Goal: Task Accomplishment & Management: Manage account settings

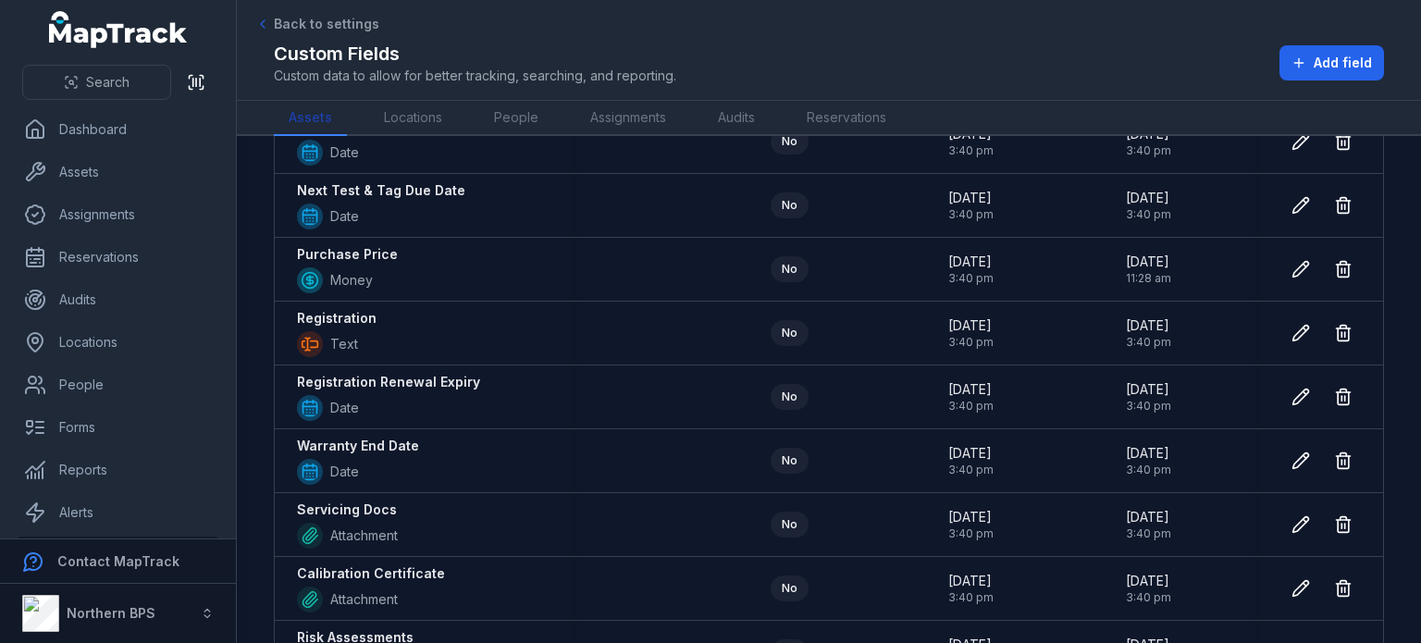
click at [307, 114] on link "Assets" at bounding box center [310, 118] width 73 height 35
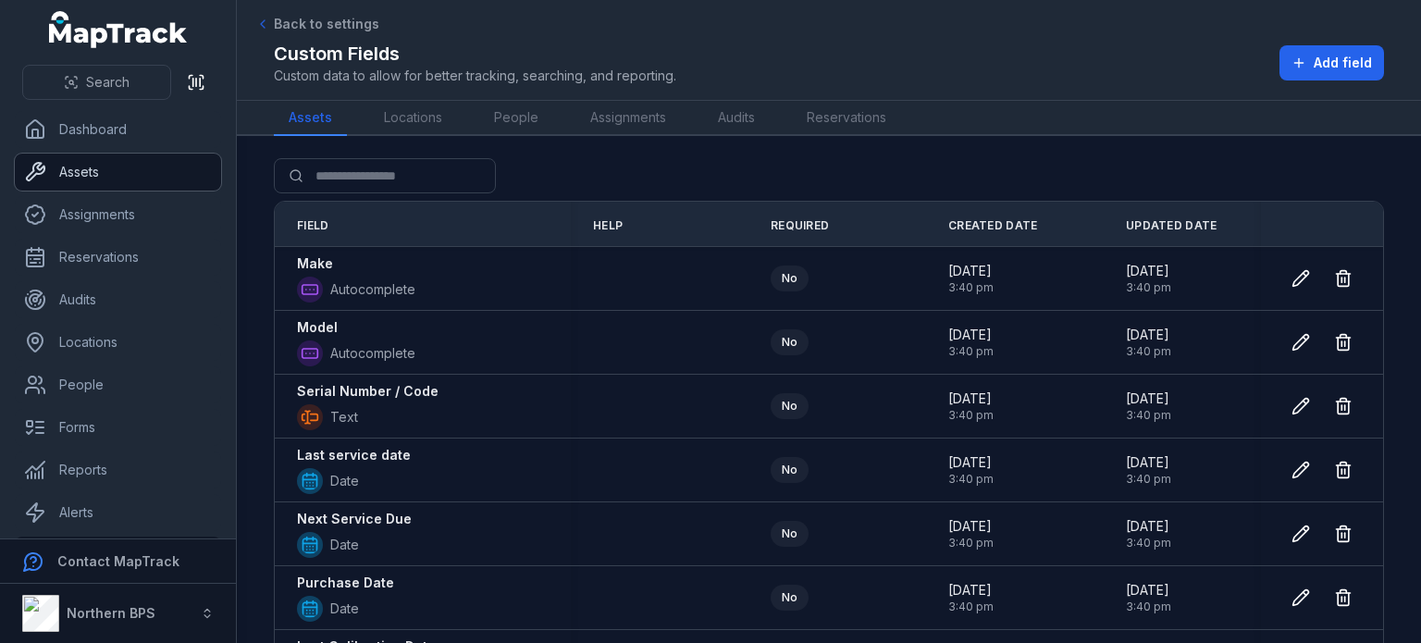
click at [45, 165] on icon at bounding box center [35, 172] width 22 height 22
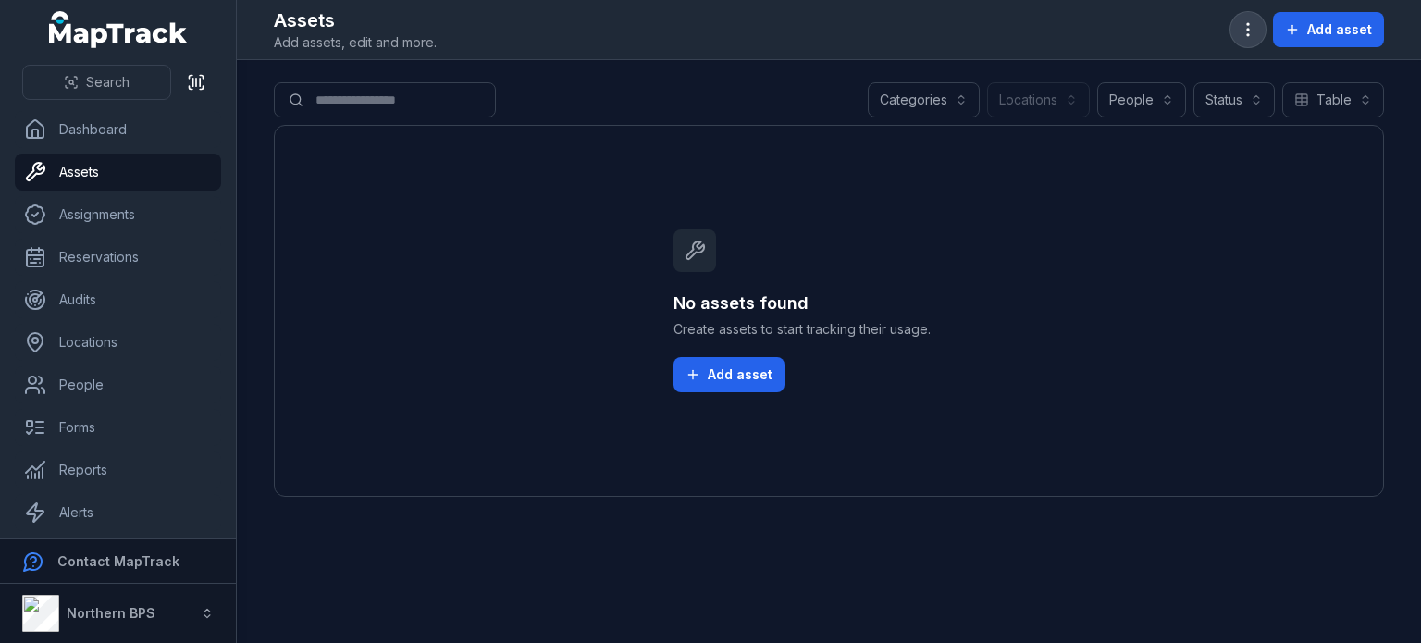
click at [1242, 36] on icon "button" at bounding box center [1247, 29] width 18 height 18
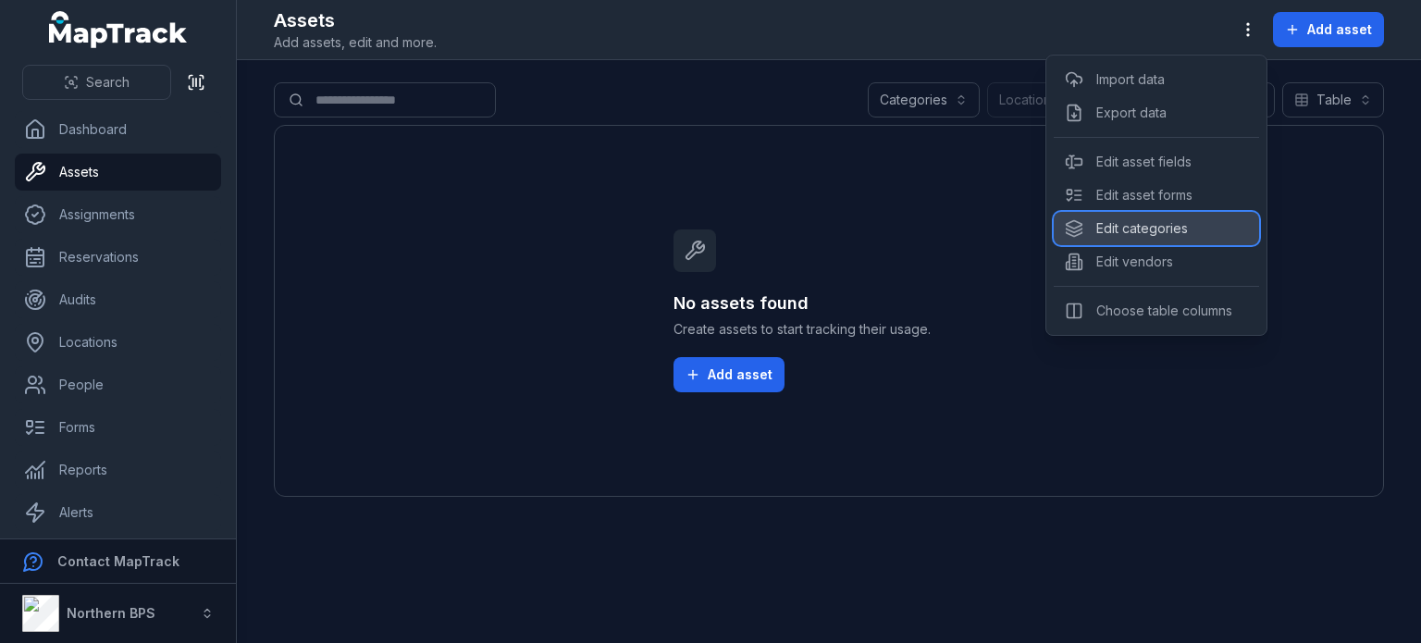
click at [1195, 235] on div "Edit categories" at bounding box center [1155, 228] width 205 height 33
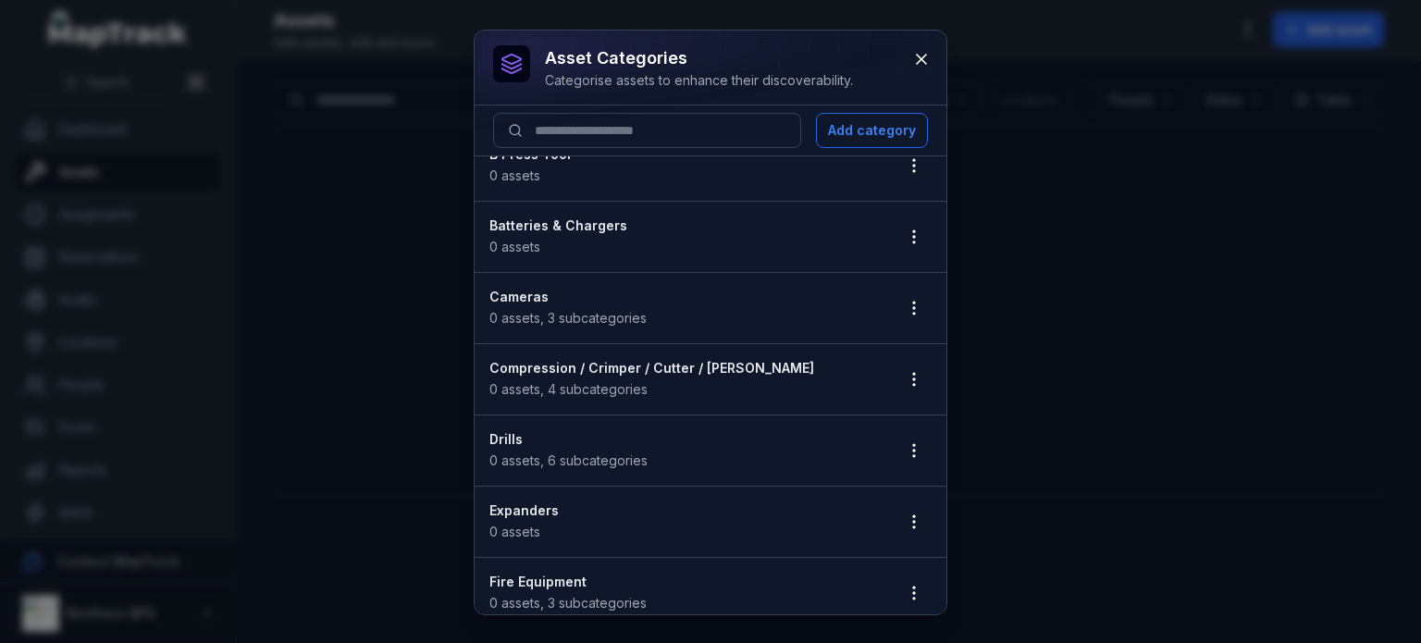
scroll to position [183, 0]
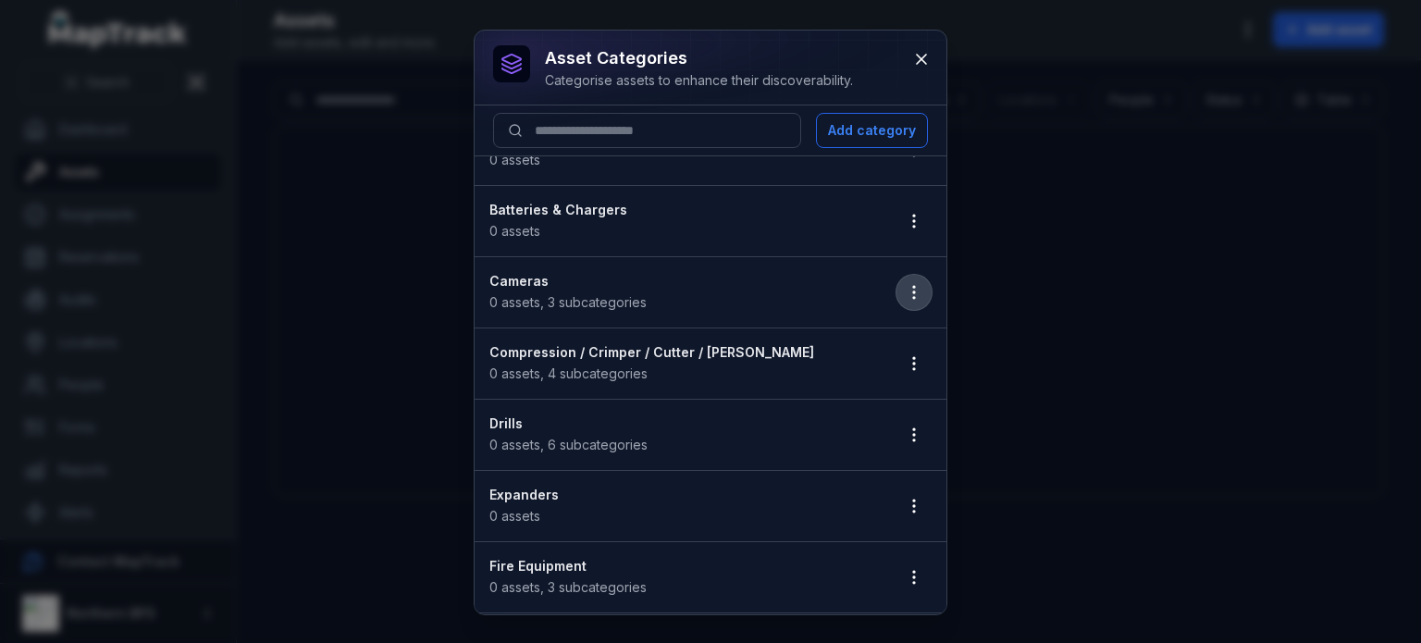
click at [907, 287] on icon "button" at bounding box center [914, 292] width 18 height 18
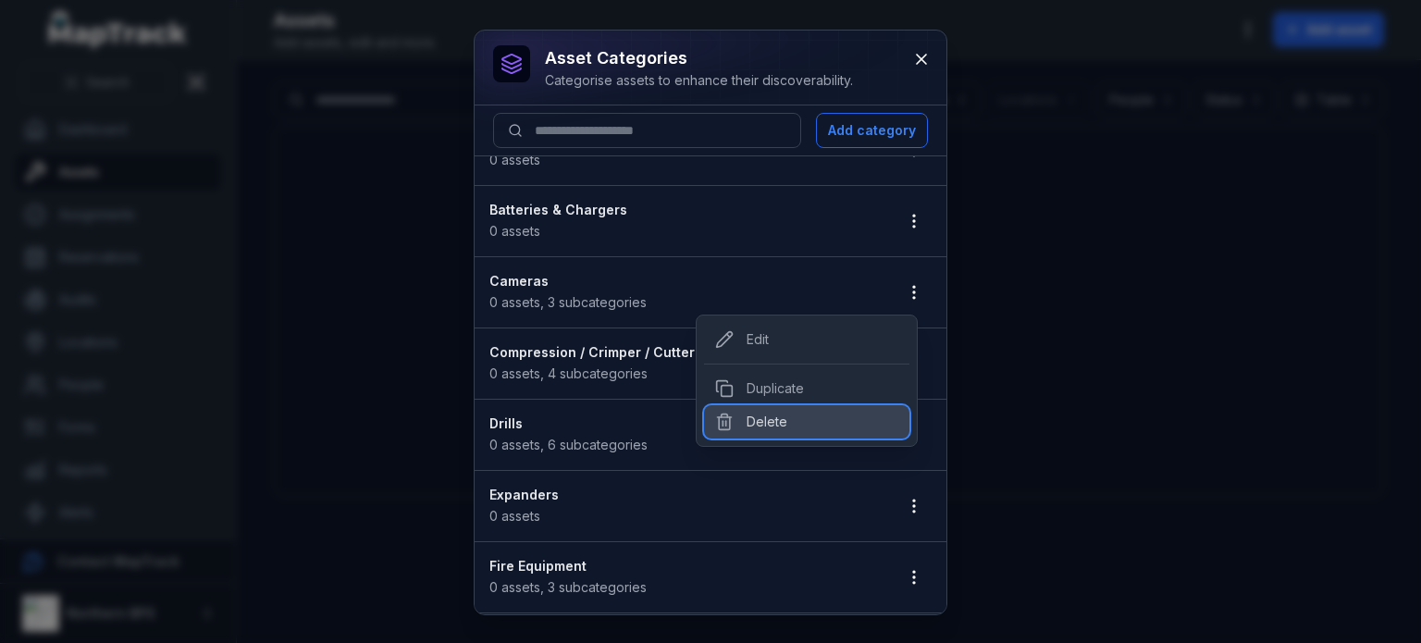
click at [758, 414] on div "Delete" at bounding box center [806, 421] width 205 height 33
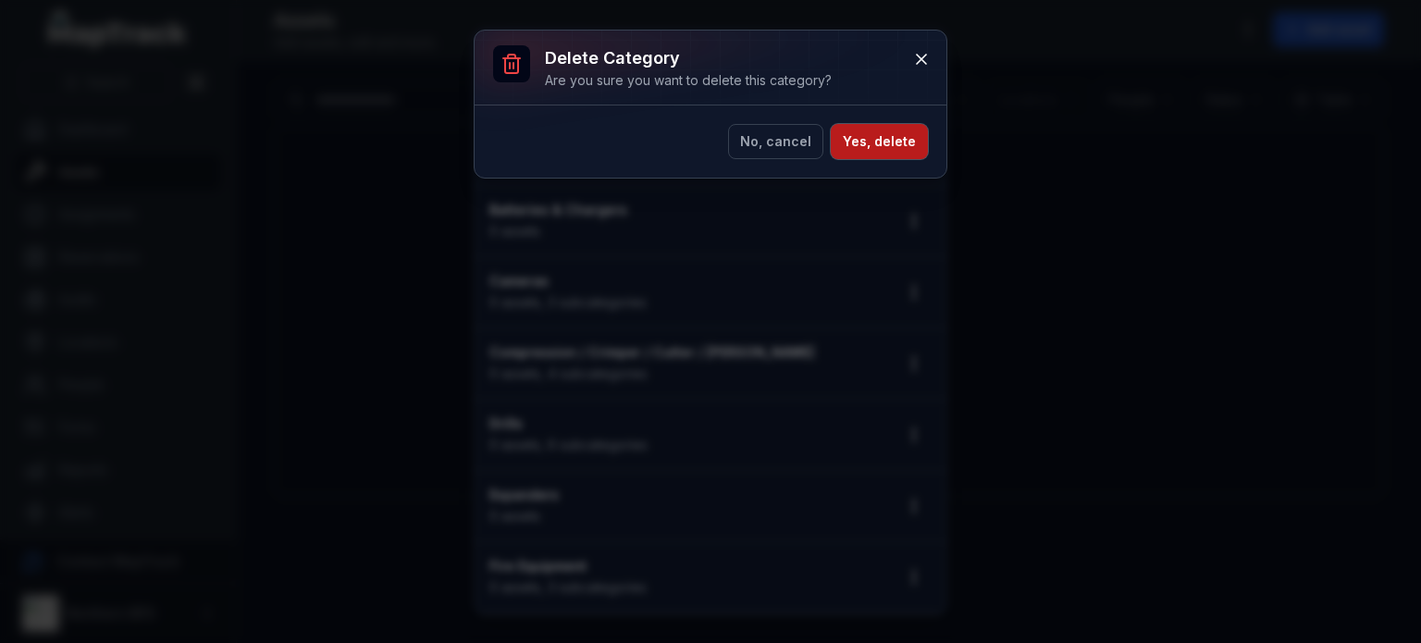
click at [894, 137] on button "Yes, delete" at bounding box center [879, 141] width 97 height 35
click at [873, 143] on button "Yes, delete" at bounding box center [879, 141] width 97 height 35
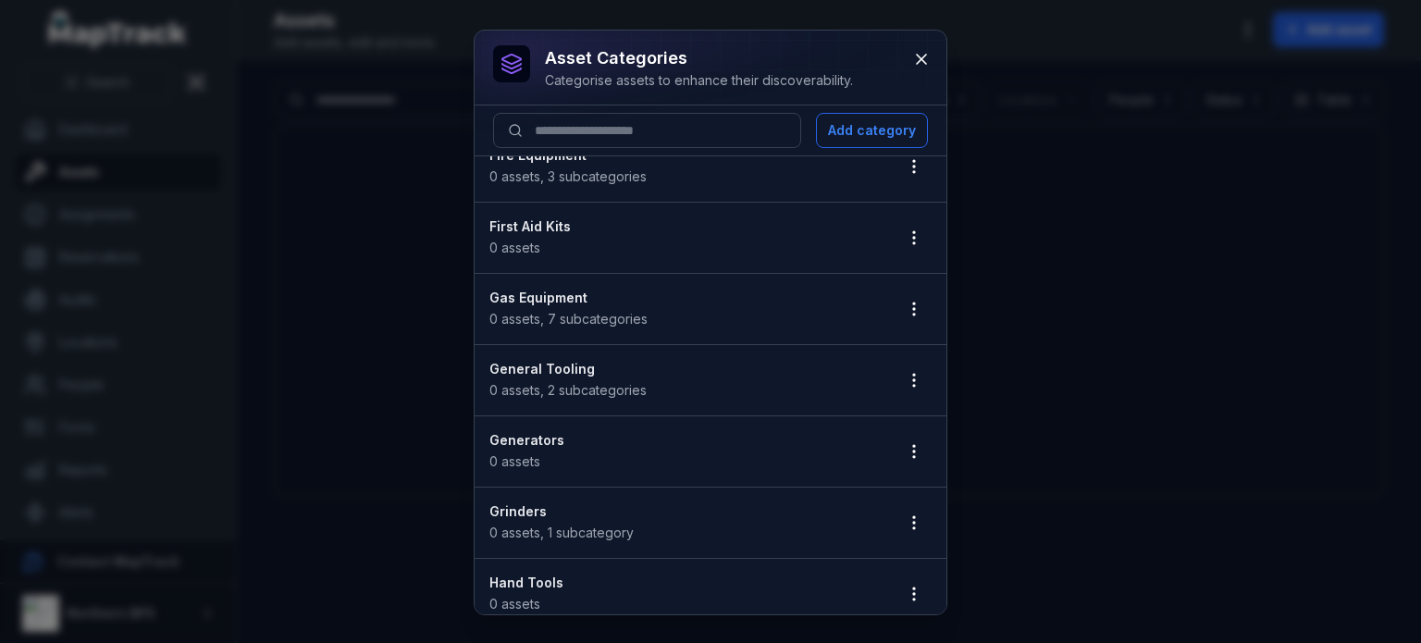
scroll to position [553, 0]
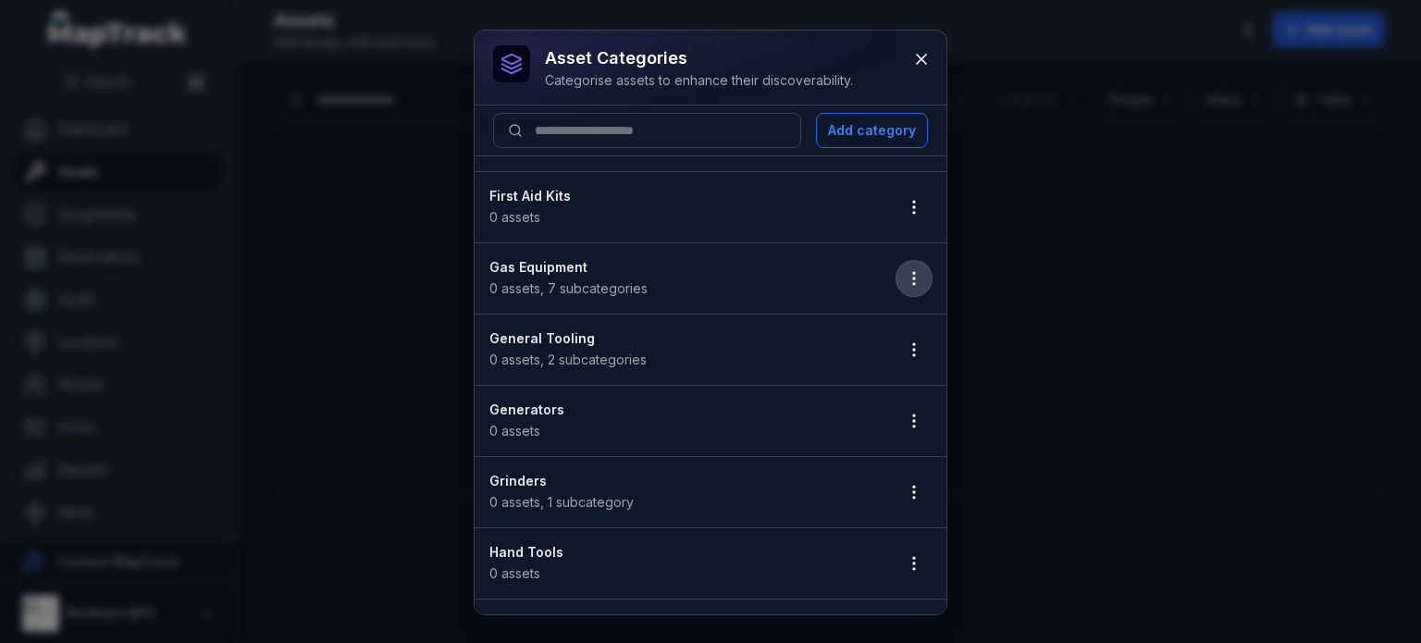
click at [905, 269] on icon "button" at bounding box center [914, 278] width 18 height 18
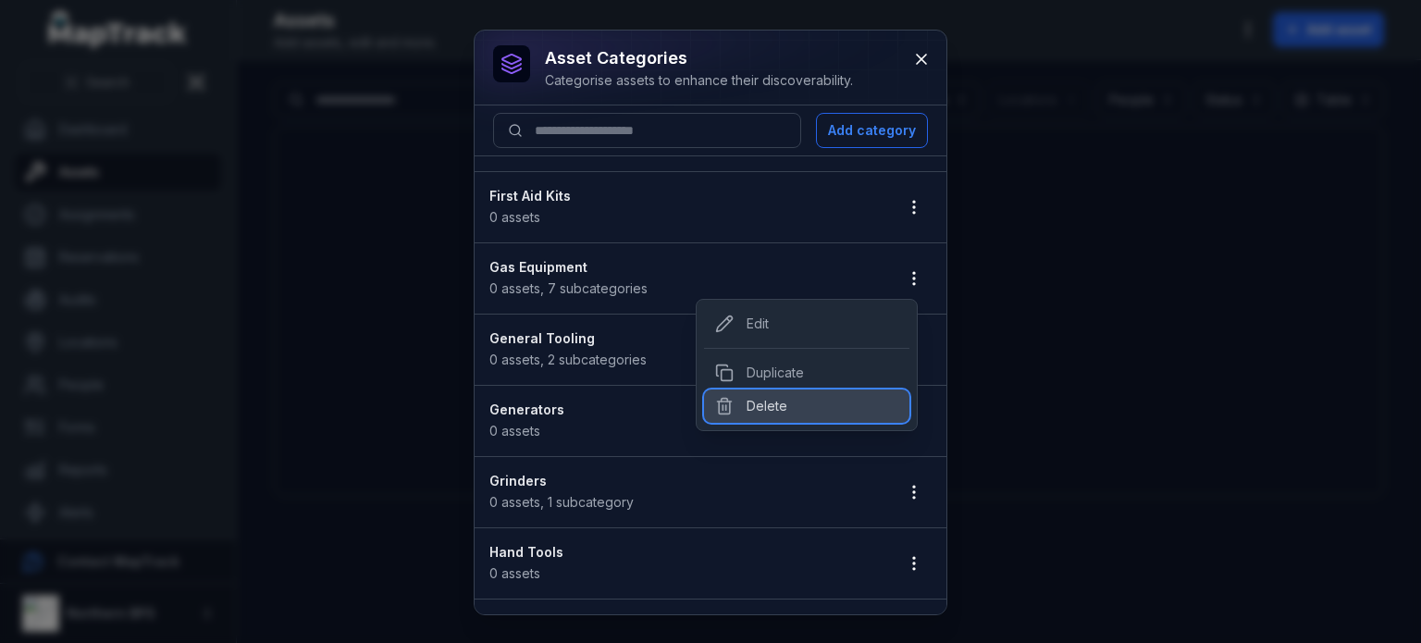
click at [788, 394] on div "Delete" at bounding box center [806, 405] width 205 height 33
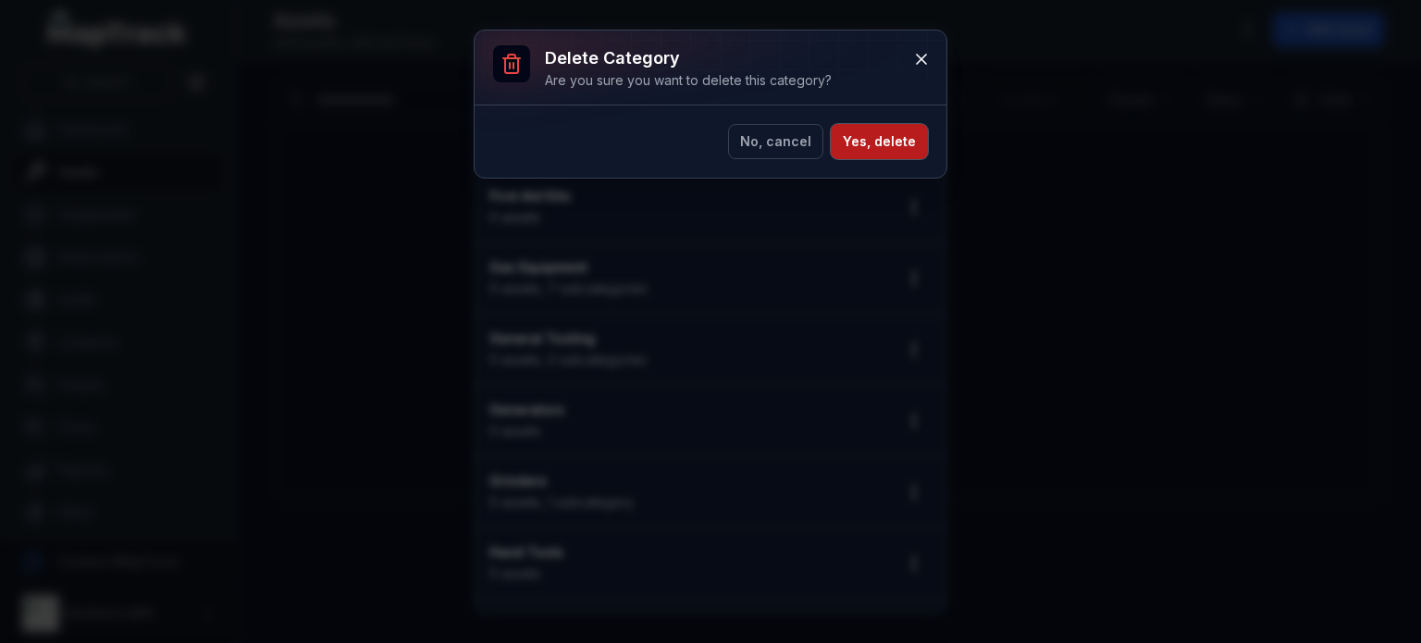
click at [878, 132] on button "Yes, delete" at bounding box center [879, 141] width 97 height 35
click at [861, 134] on button "Yes, delete" at bounding box center [879, 141] width 97 height 35
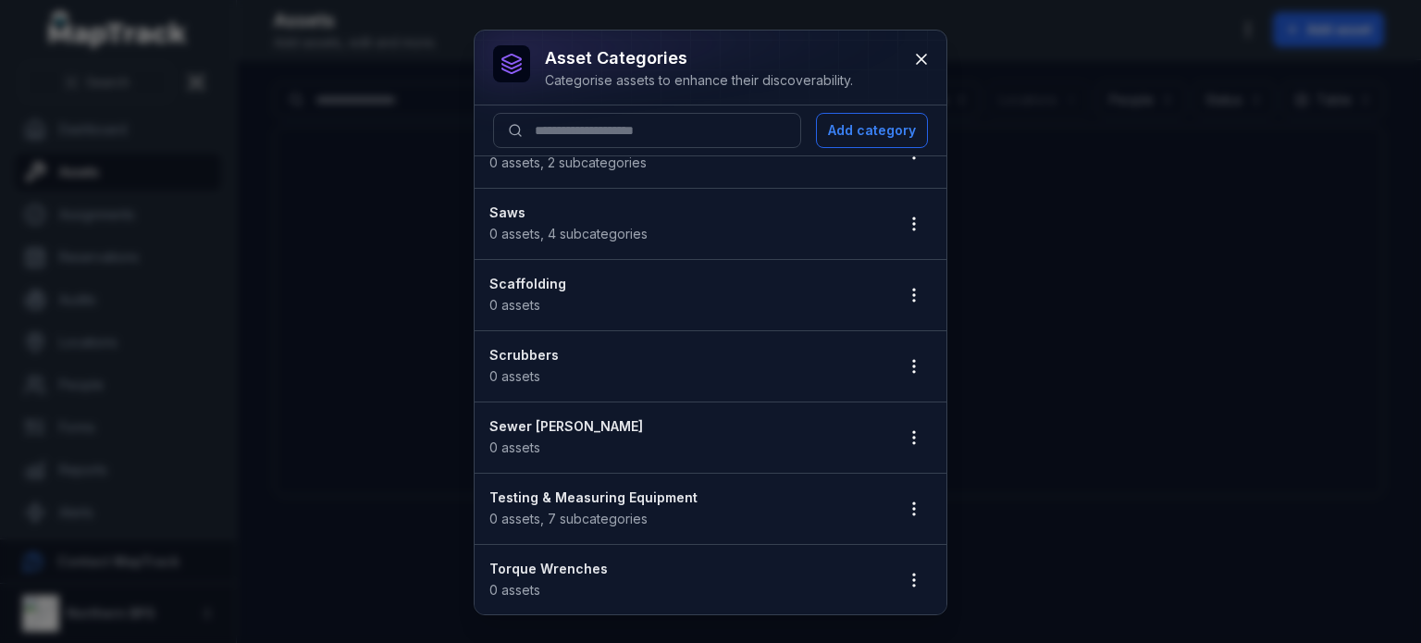
scroll to position [2033, 0]
click at [905, 288] on icon "button" at bounding box center [914, 294] width 18 height 18
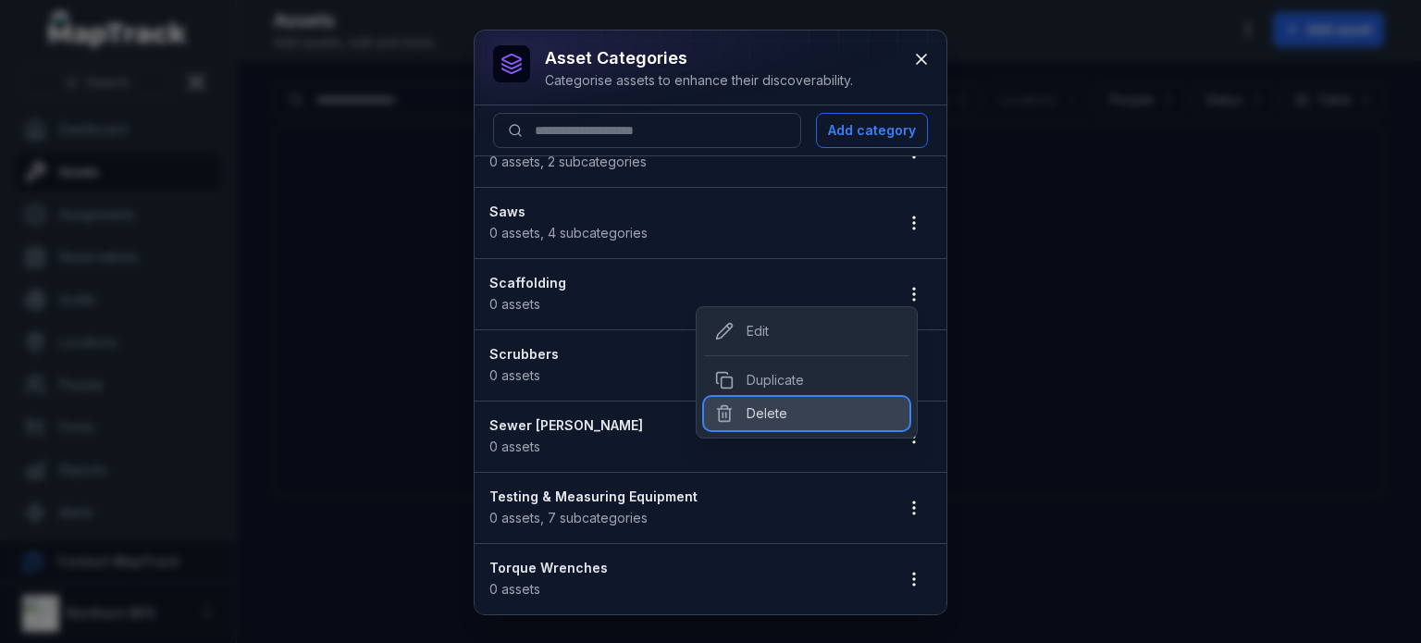
click at [810, 405] on div "Delete" at bounding box center [806, 413] width 205 height 33
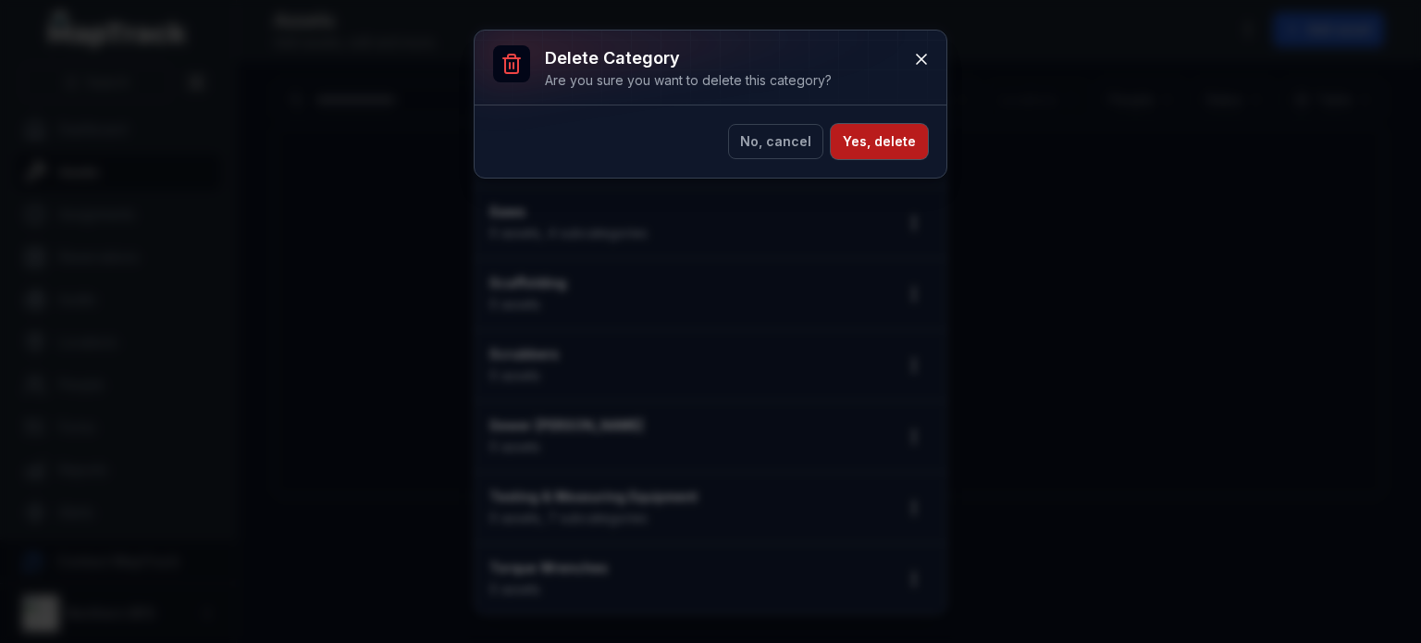
click at [883, 141] on button "Yes, delete" at bounding box center [879, 141] width 97 height 35
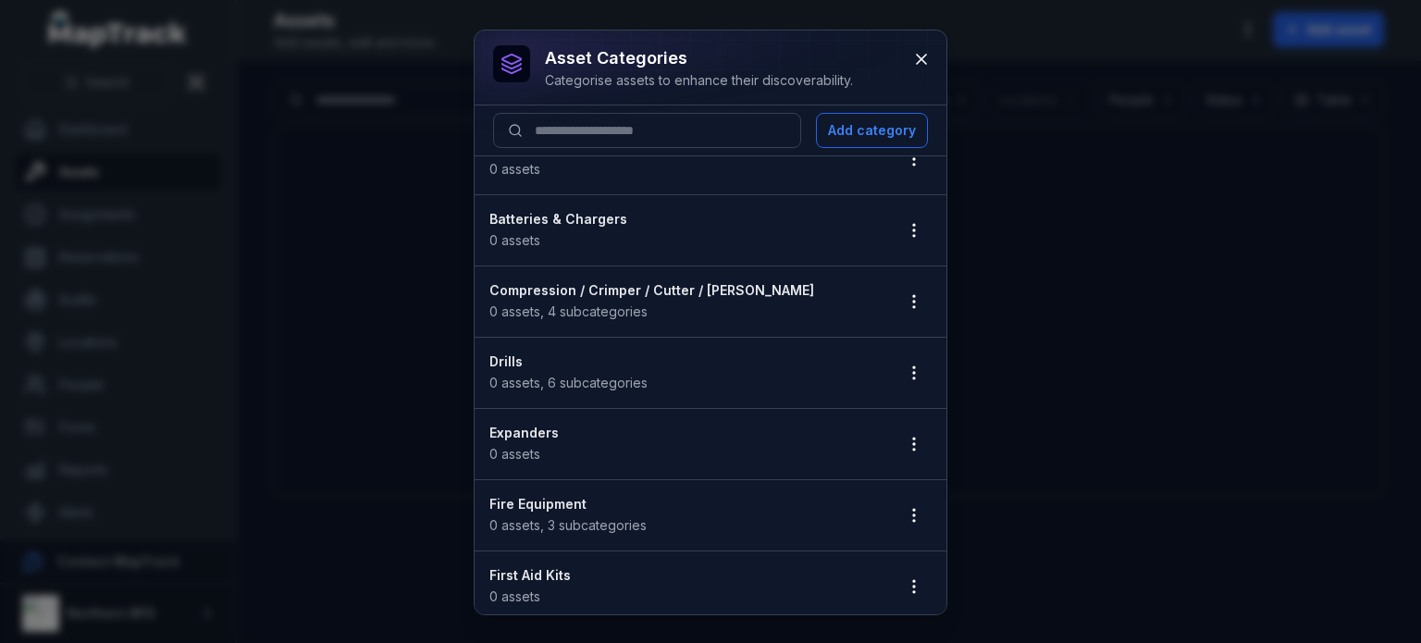
scroll to position [0, 0]
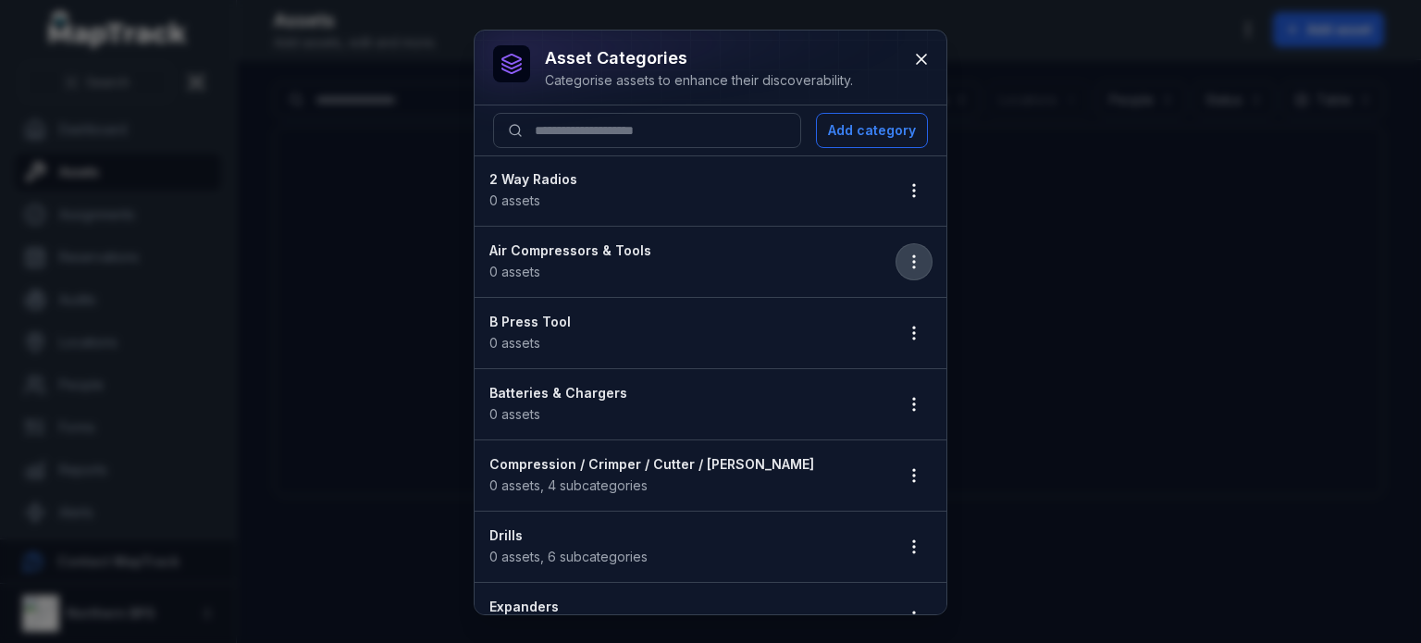
click at [906, 258] on icon "button" at bounding box center [914, 262] width 18 height 18
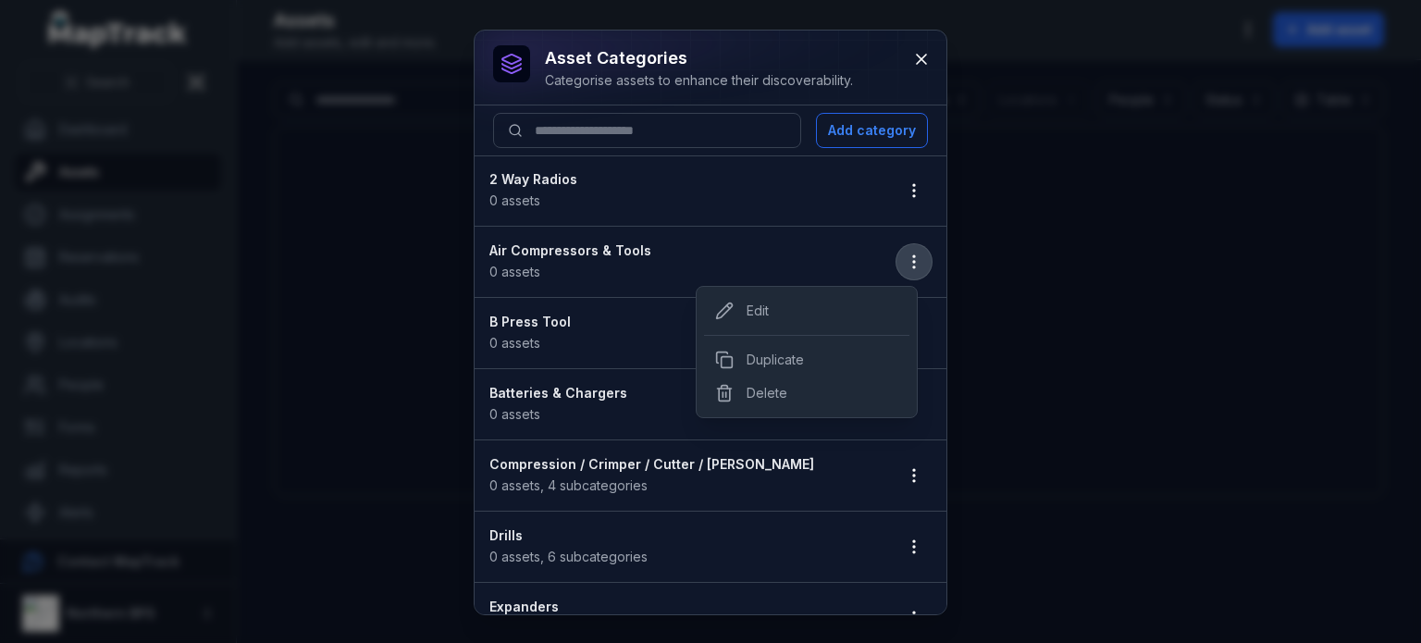
click at [906, 258] on icon "button" at bounding box center [914, 262] width 18 height 18
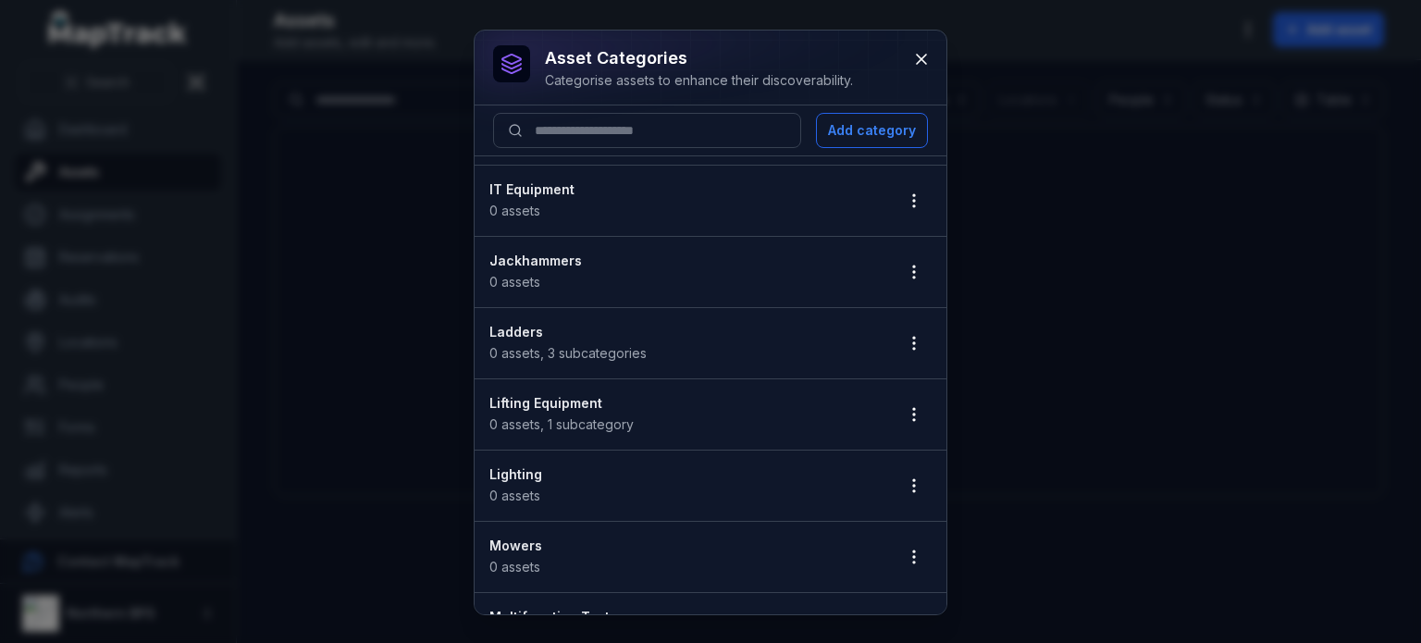
scroll to position [1017, 0]
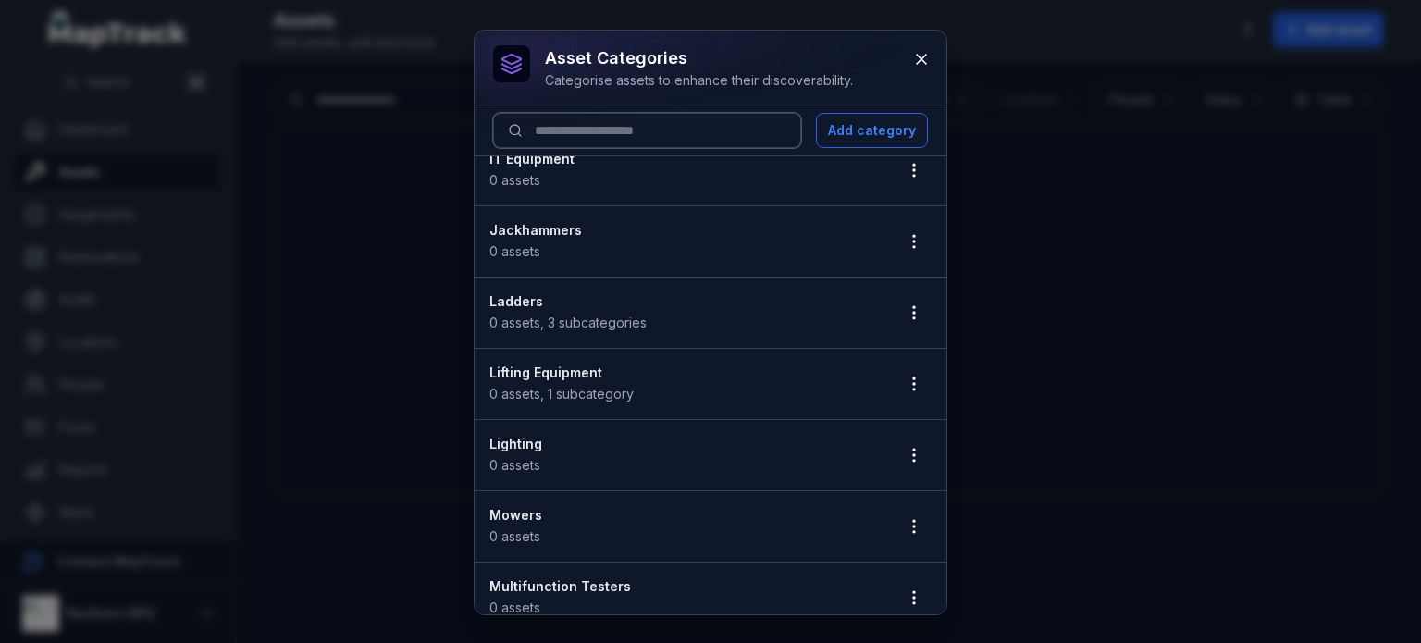
click at [537, 127] on input at bounding box center [647, 130] width 308 height 35
click at [587, 130] on input "***" at bounding box center [647, 130] width 308 height 35
type input "********"
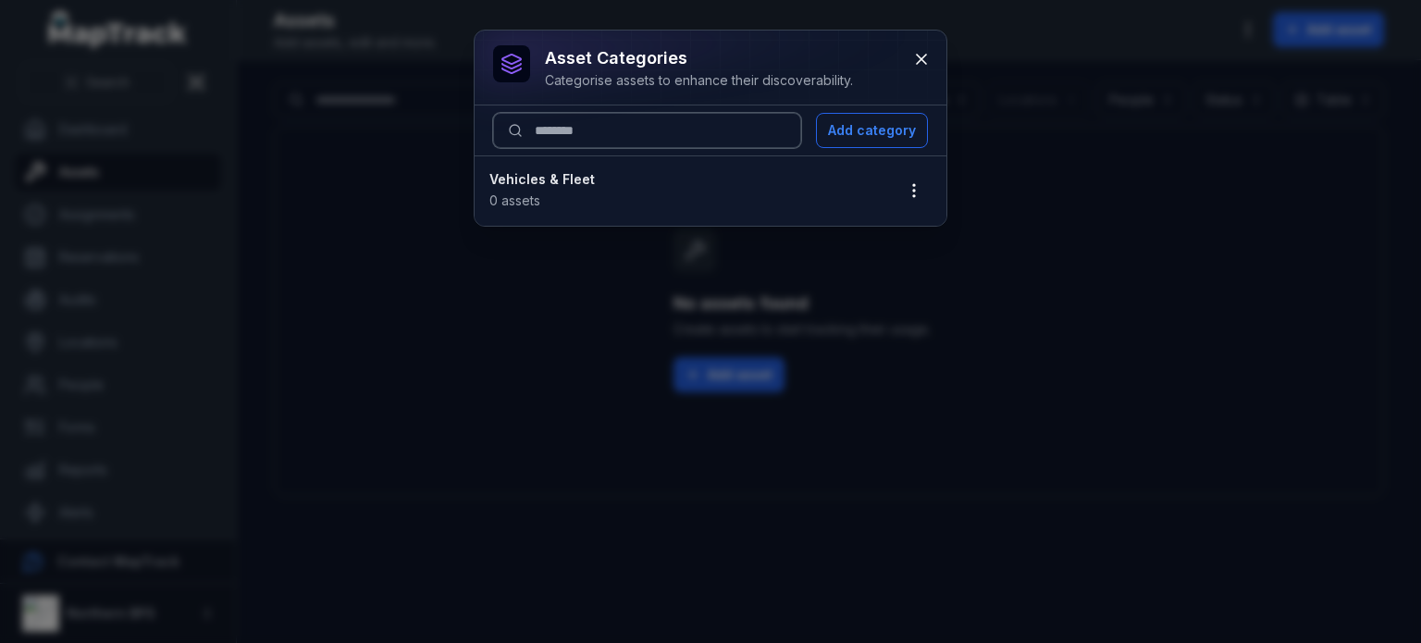
scroll to position [0, 0]
click at [570, 195] on div "Vehicles & Fleet 0 assets" at bounding box center [683, 190] width 388 height 41
click at [536, 180] on strong "Vehicles & Fleet" at bounding box center [683, 179] width 388 height 18
click at [918, 184] on icon "button" at bounding box center [914, 190] width 18 height 18
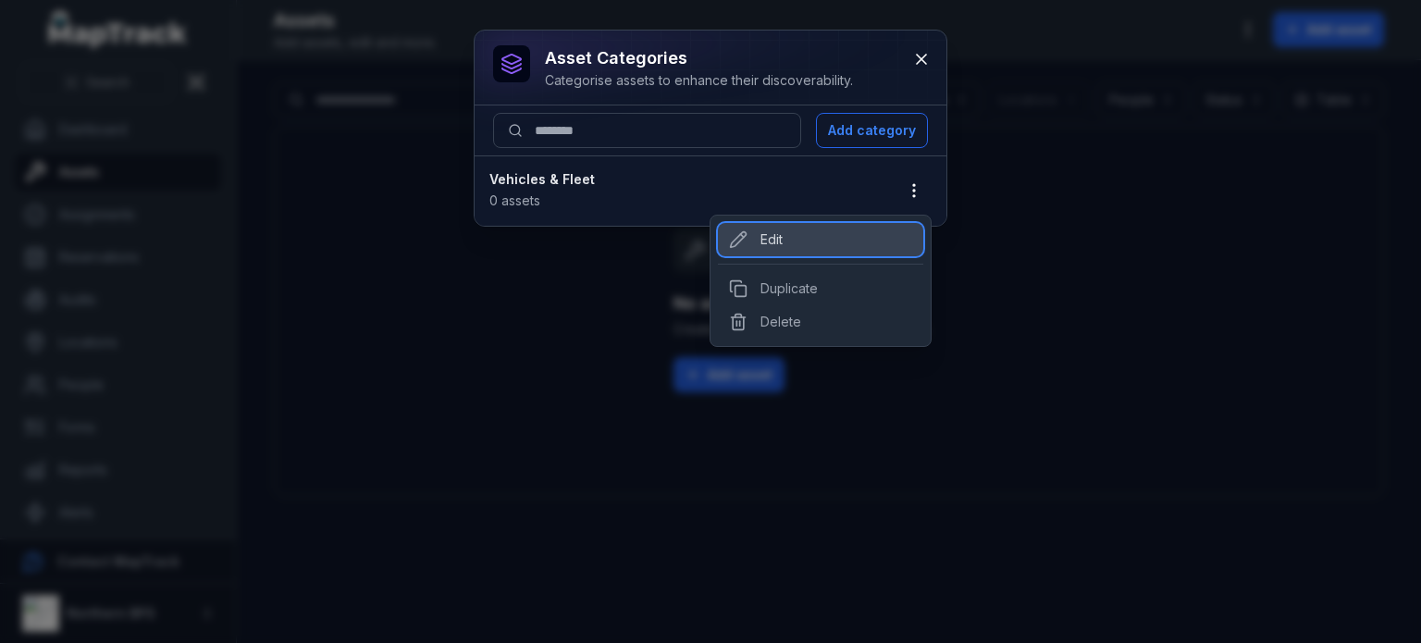
click at [846, 240] on div "Edit" at bounding box center [820, 239] width 205 height 33
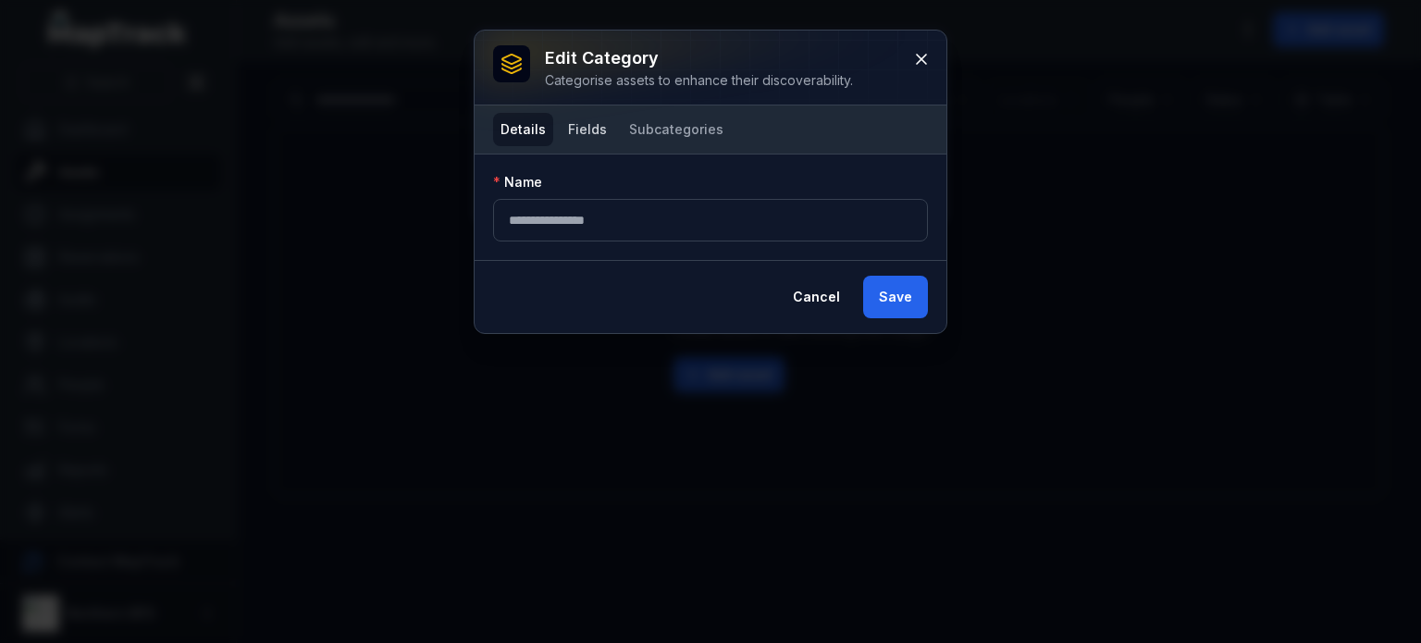
click at [577, 130] on button "Fields" at bounding box center [588, 129] width 54 height 33
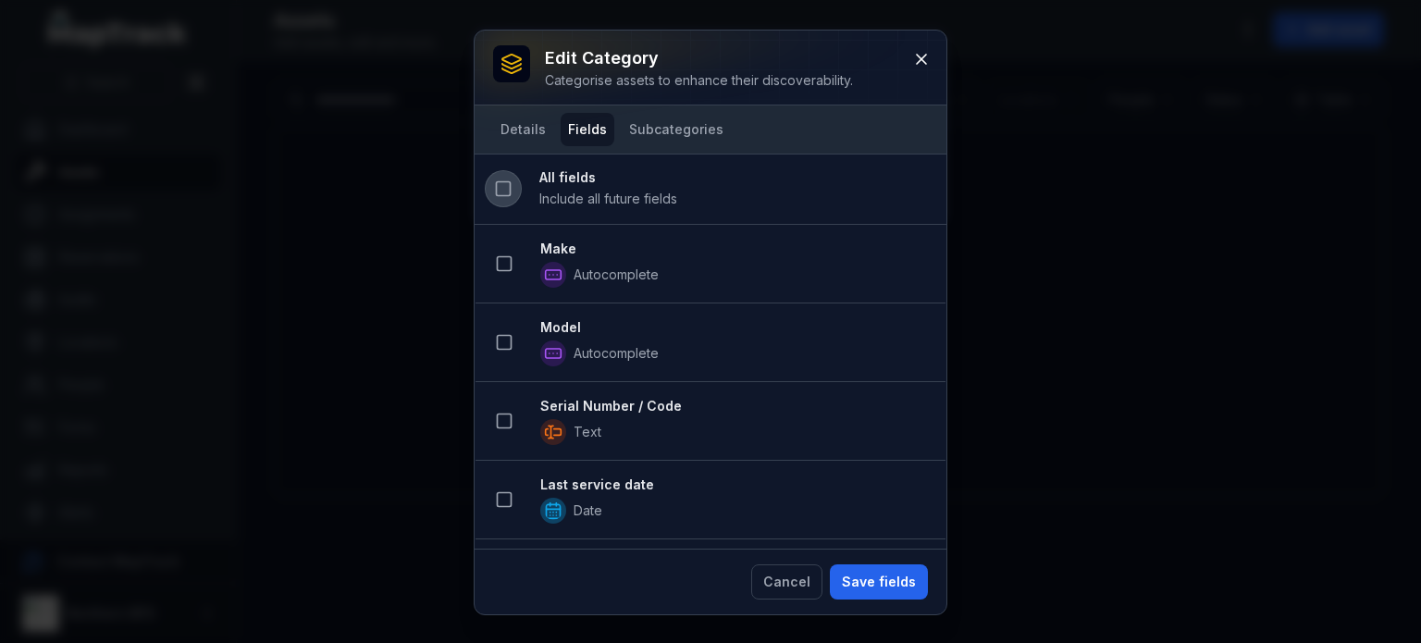
click at [505, 189] on icon at bounding box center [503, 188] width 18 height 18
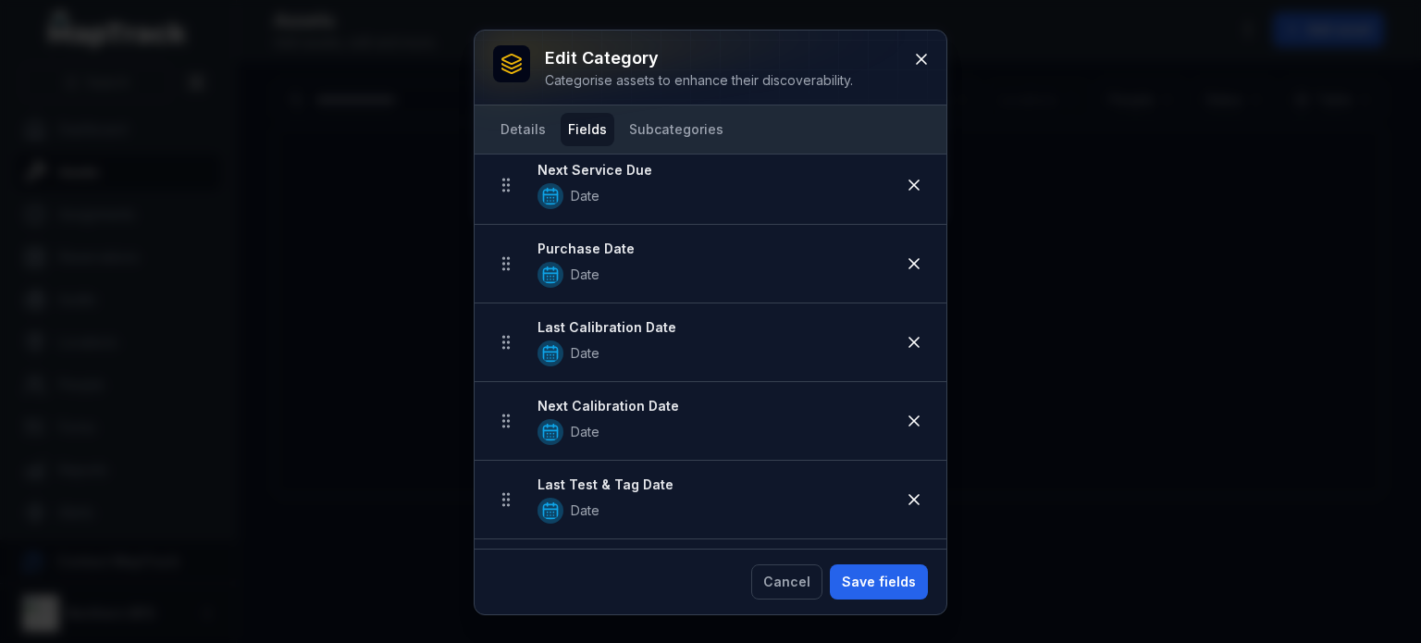
scroll to position [462, 0]
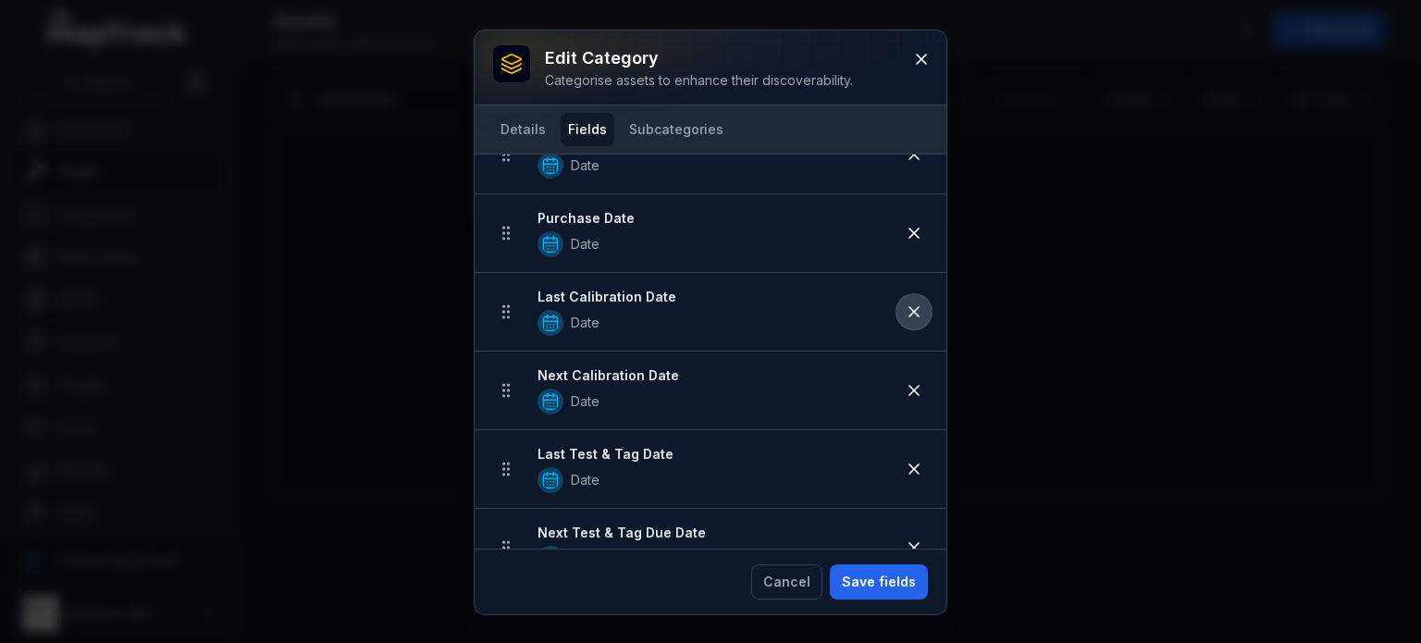
click at [905, 302] on icon at bounding box center [914, 311] width 18 height 18
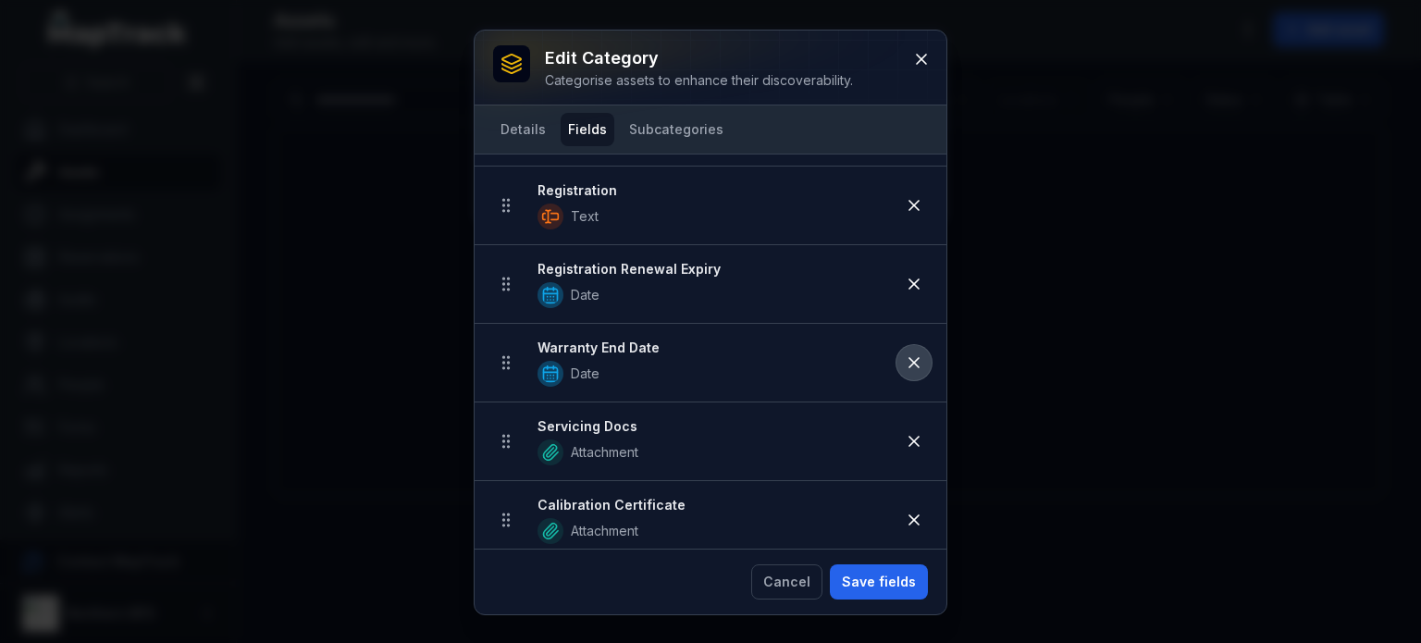
click at [905, 359] on icon at bounding box center [914, 362] width 18 height 18
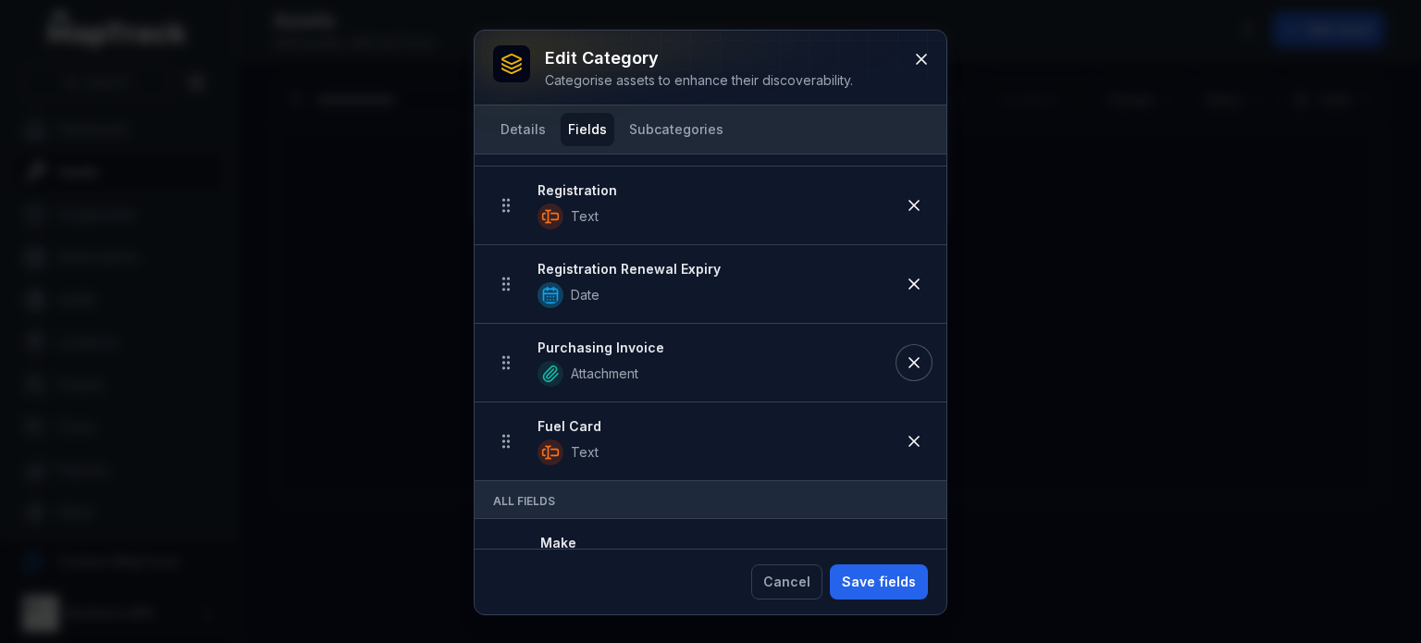
click at [905, 359] on icon at bounding box center [914, 362] width 18 height 18
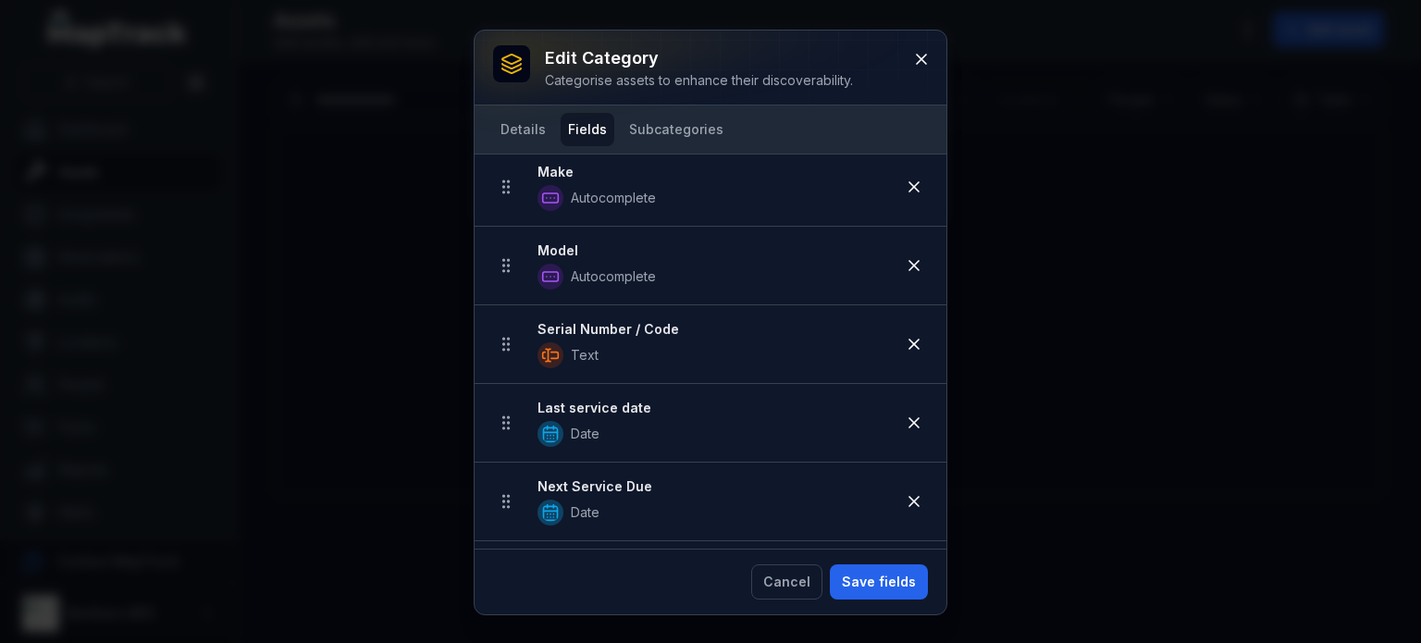
scroll to position [0, 0]
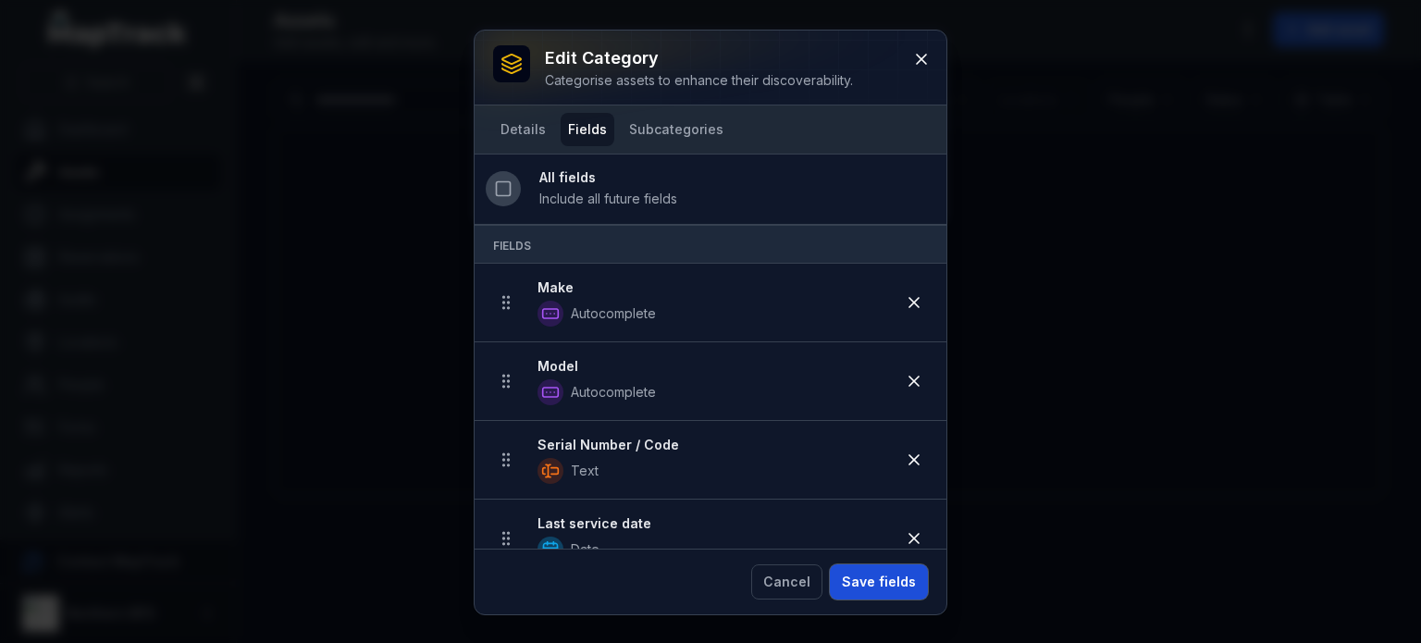
click at [899, 584] on button "Save fields" at bounding box center [879, 581] width 98 height 35
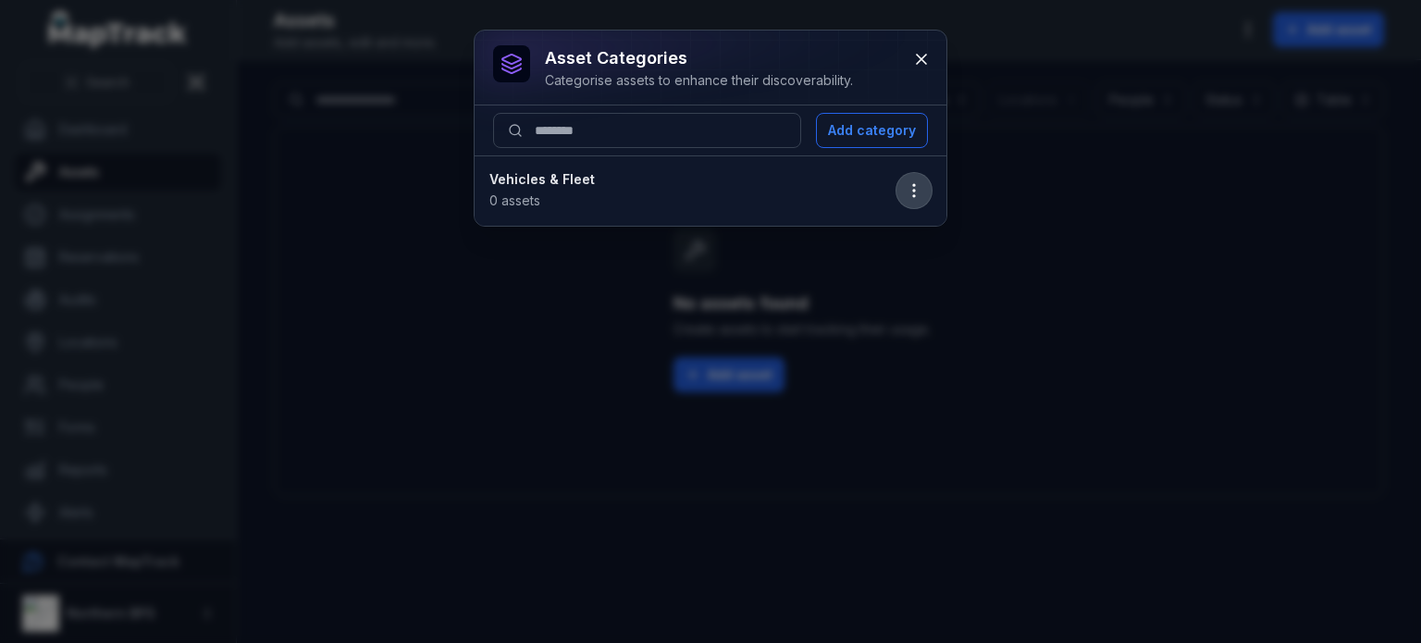
click at [905, 183] on icon "button" at bounding box center [914, 190] width 18 height 18
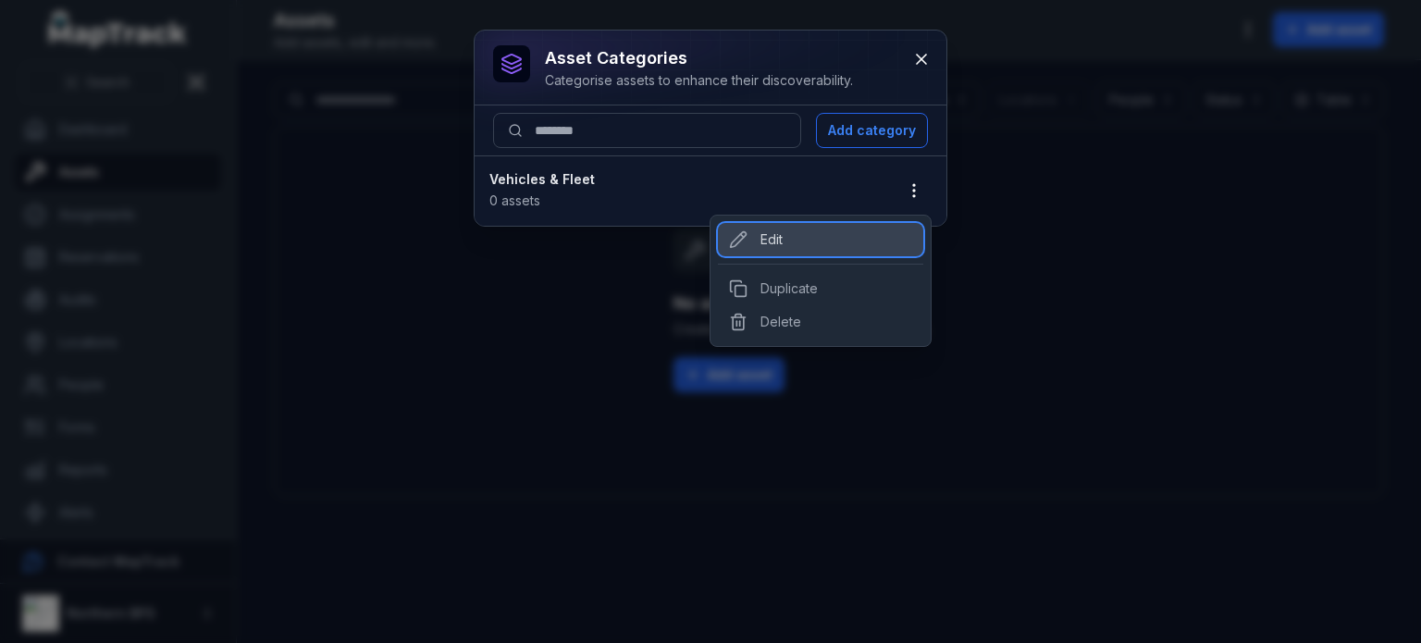
click at [843, 250] on div "Edit" at bounding box center [820, 239] width 205 height 33
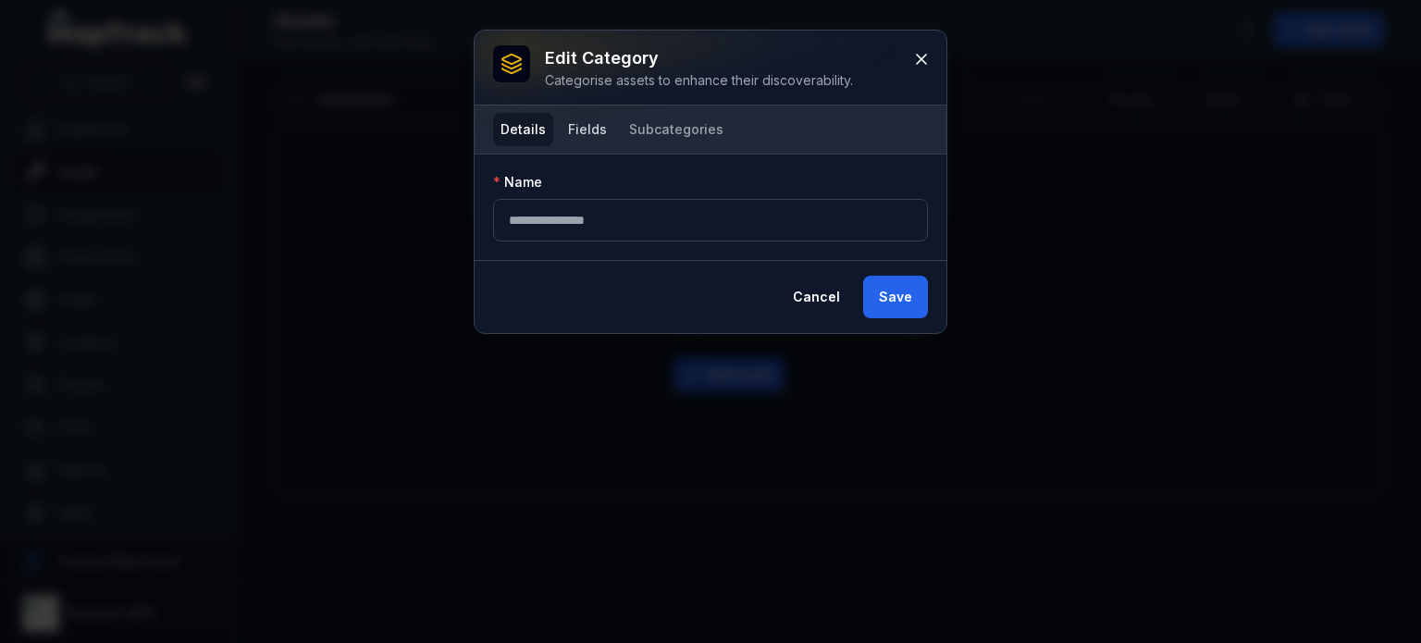
click at [577, 121] on button "Fields" at bounding box center [588, 129] width 54 height 33
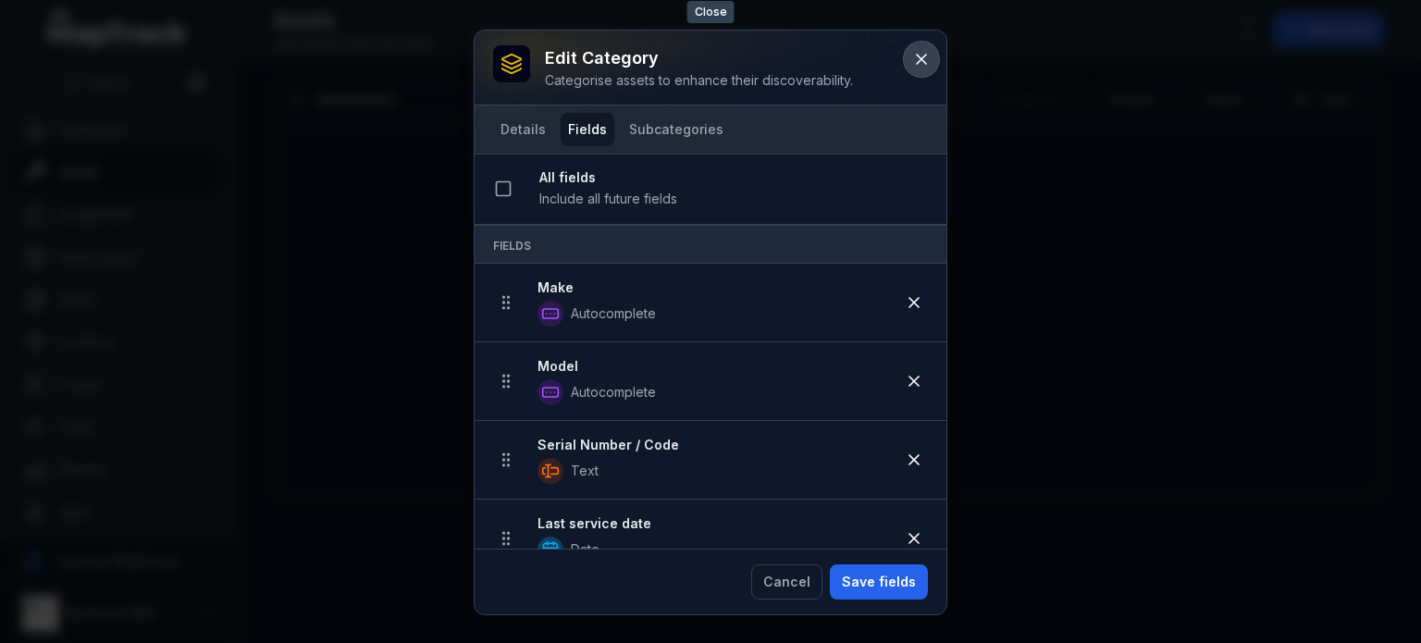
click at [932, 60] on button at bounding box center [921, 59] width 35 height 35
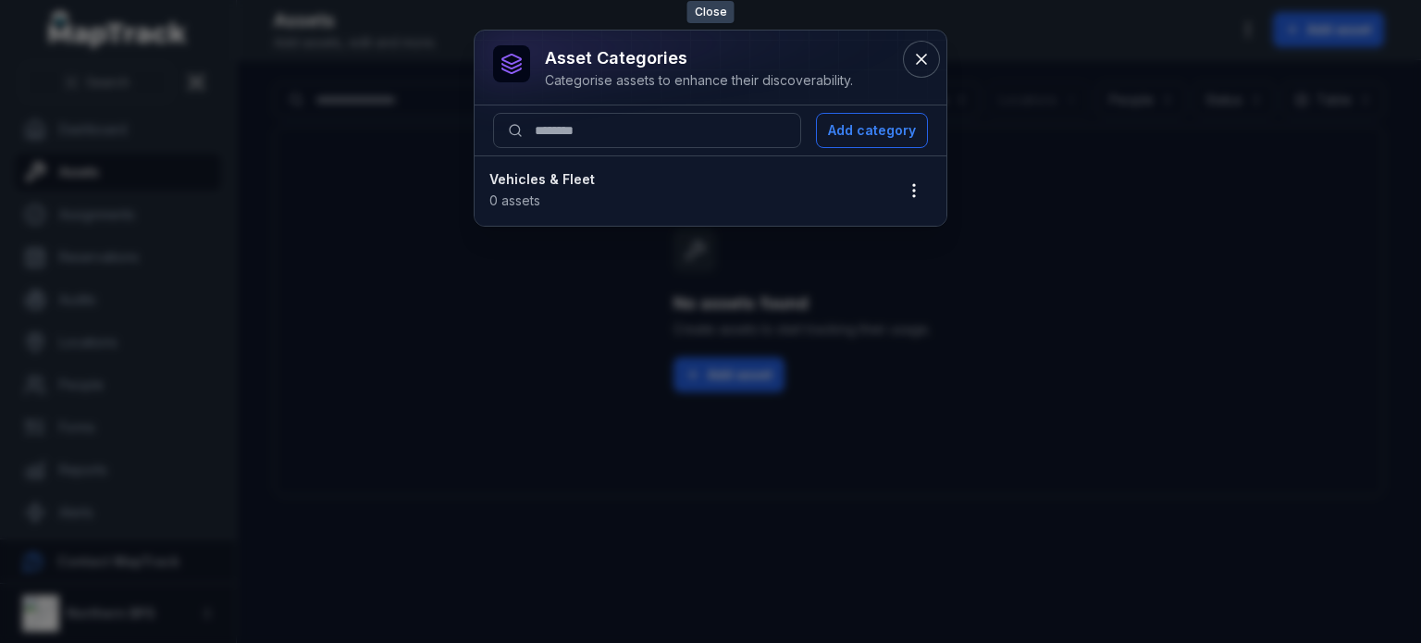
click at [932, 60] on button at bounding box center [921, 59] width 35 height 35
